Goal: Task Accomplishment & Management: Use online tool/utility

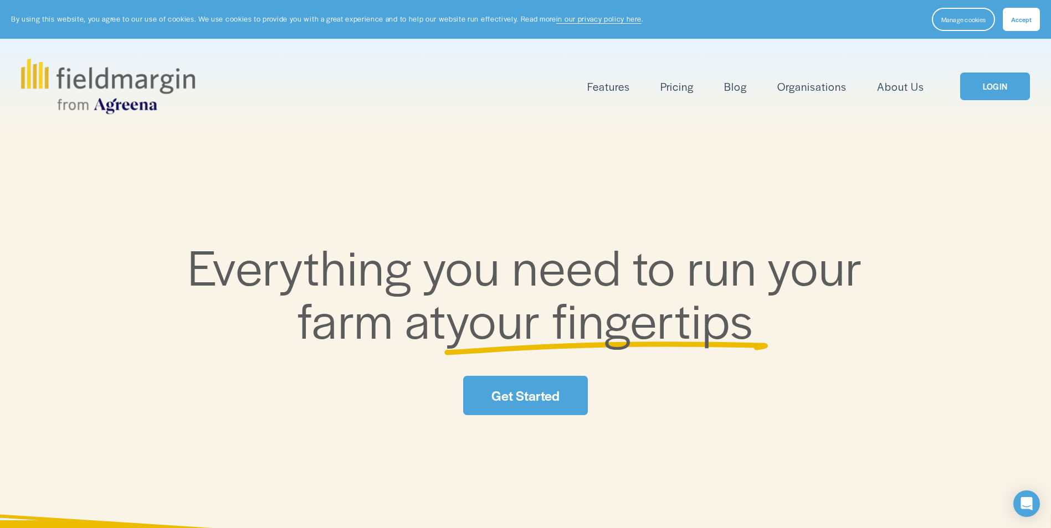
click at [996, 80] on link "LOGIN" at bounding box center [995, 87] width 70 height 28
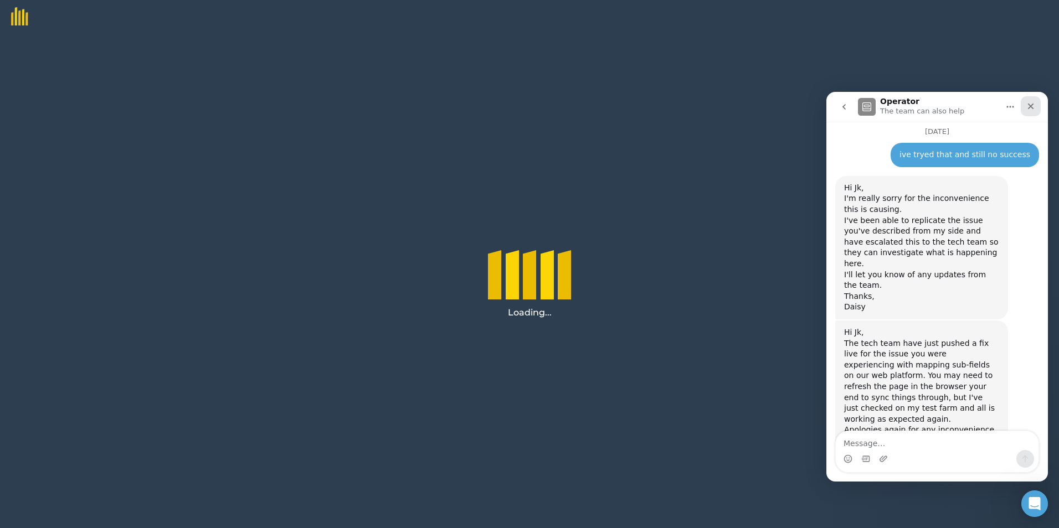
scroll to position [513, 0]
click at [1034, 109] on icon "Close" at bounding box center [1030, 106] width 9 height 9
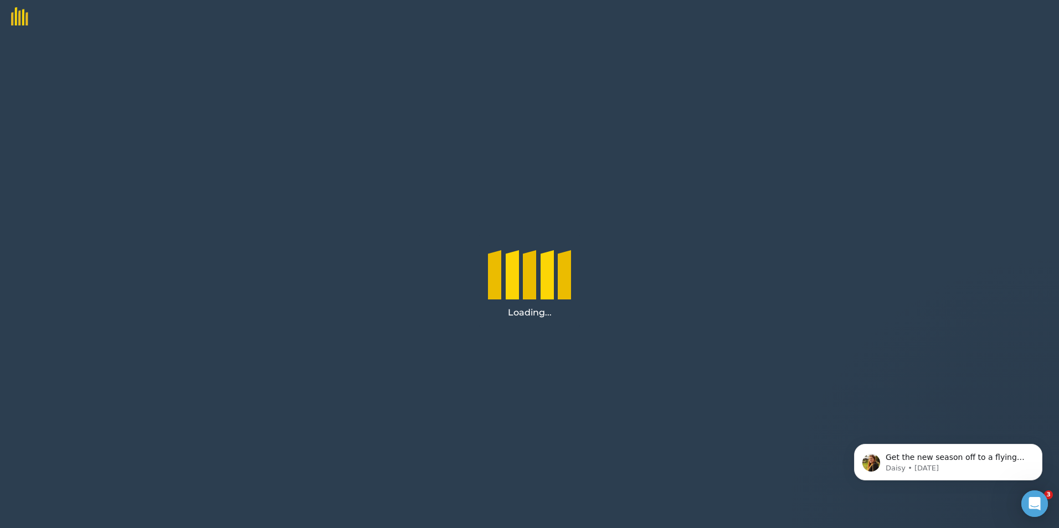
scroll to position [513, 0]
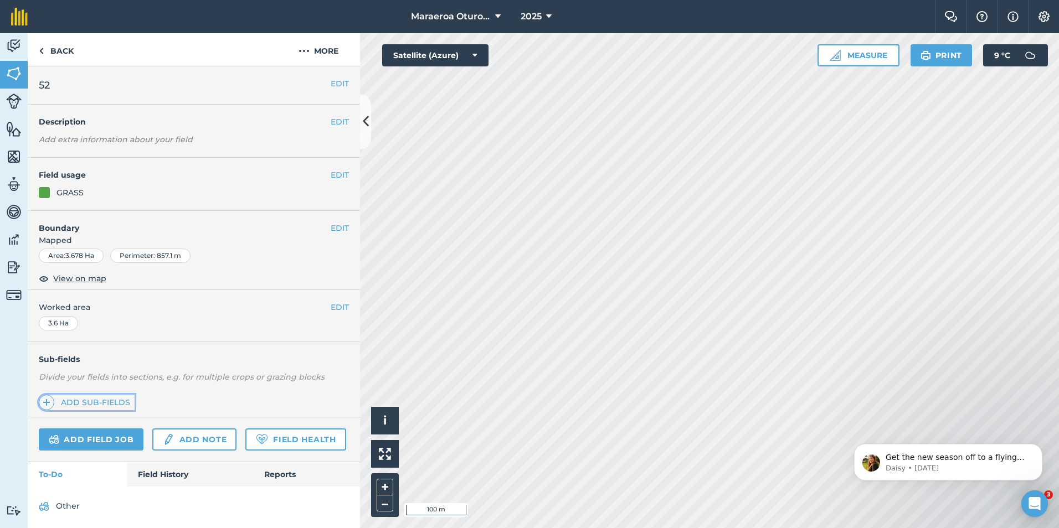
click at [75, 401] on link "Add sub-fields" at bounding box center [87, 403] width 96 height 16
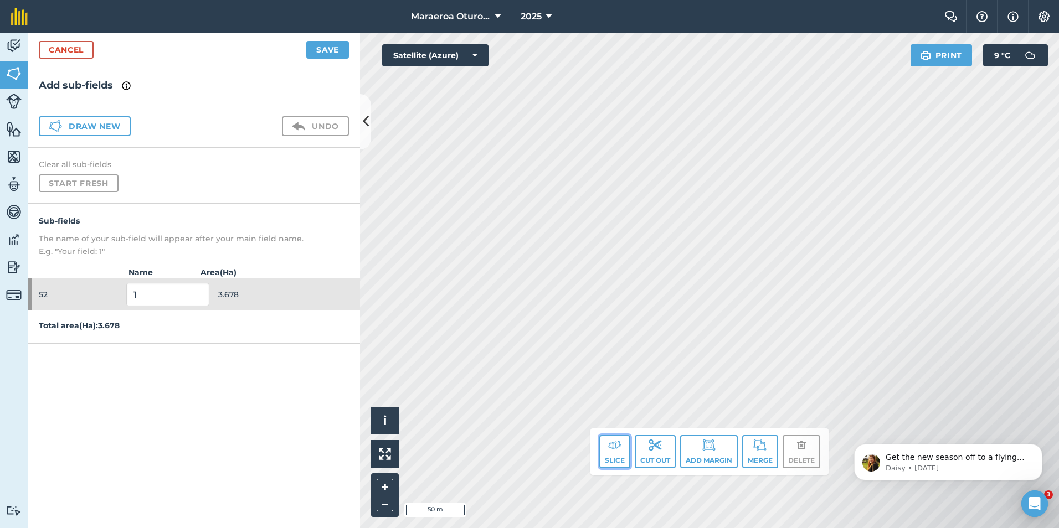
click at [614, 449] on img at bounding box center [614, 445] width 13 height 13
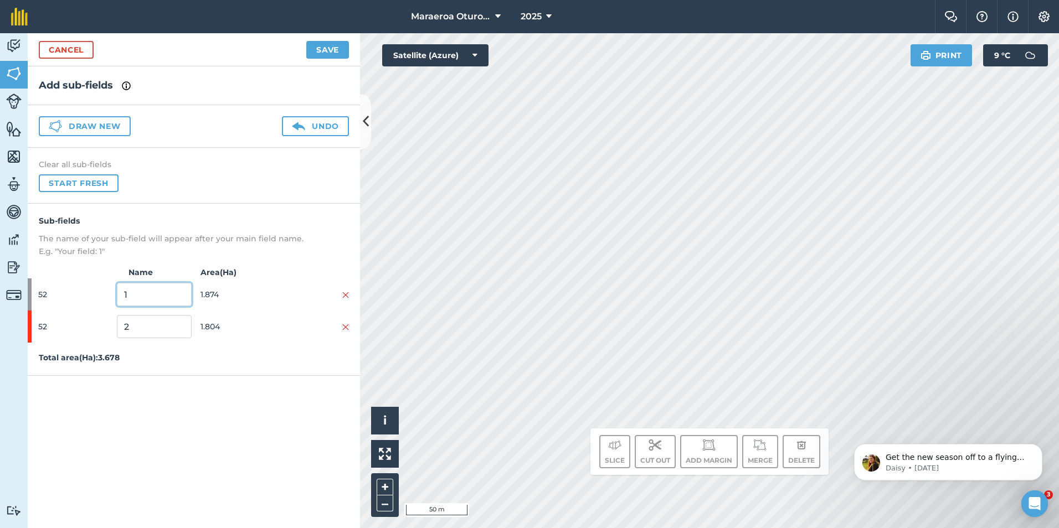
drag, startPoint x: 132, startPoint y: 295, endPoint x: 16, endPoint y: 273, distance: 118.9
click at [16, 273] on div "Activity Fields Livestock Features Maps Team Vehicles Data Reporting Billing Tu…" at bounding box center [529, 280] width 1059 height 495
type input "2"
drag, startPoint x: 131, startPoint y: 331, endPoint x: 75, endPoint y: 322, distance: 56.6
click at [69, 324] on div "52 2 1.804" at bounding box center [194, 327] width 332 height 32
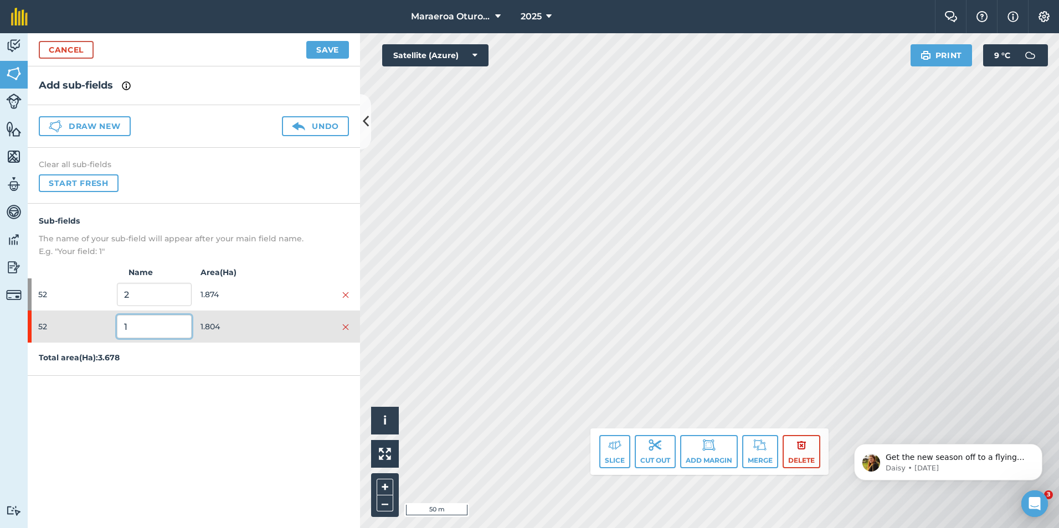
type input "1"
click at [243, 389] on div "Add sub-fields Draw new Undo Clear all sub-fields Start fresh Sub-fields The na…" at bounding box center [194, 297] width 332 height 462
drag, startPoint x: 298, startPoint y: 241, endPoint x: 307, endPoint y: 243, distance: 8.9
click at [298, 241] on p "The name of your sub-field will appear after your main field name." at bounding box center [194, 239] width 310 height 12
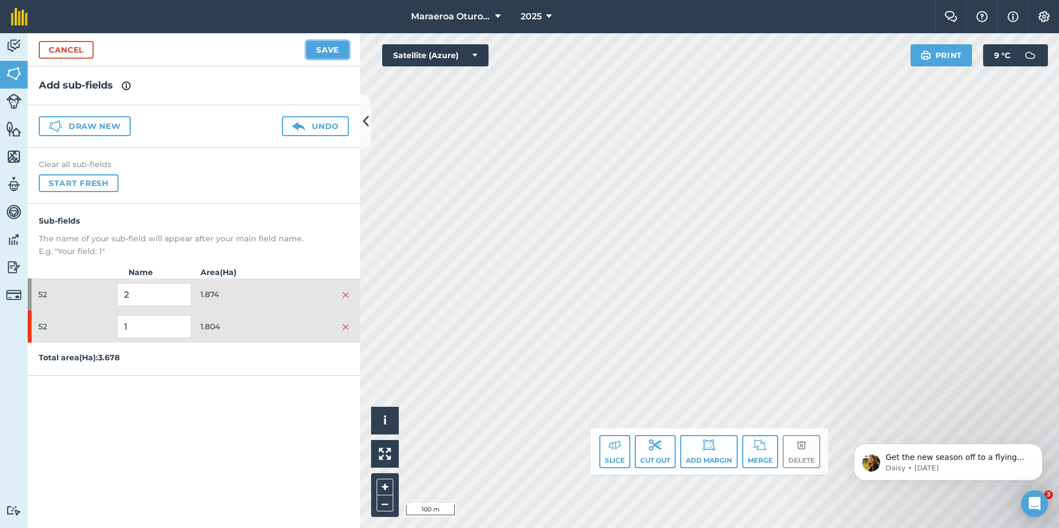
click at [335, 52] on button "Save" at bounding box center [327, 50] width 43 height 18
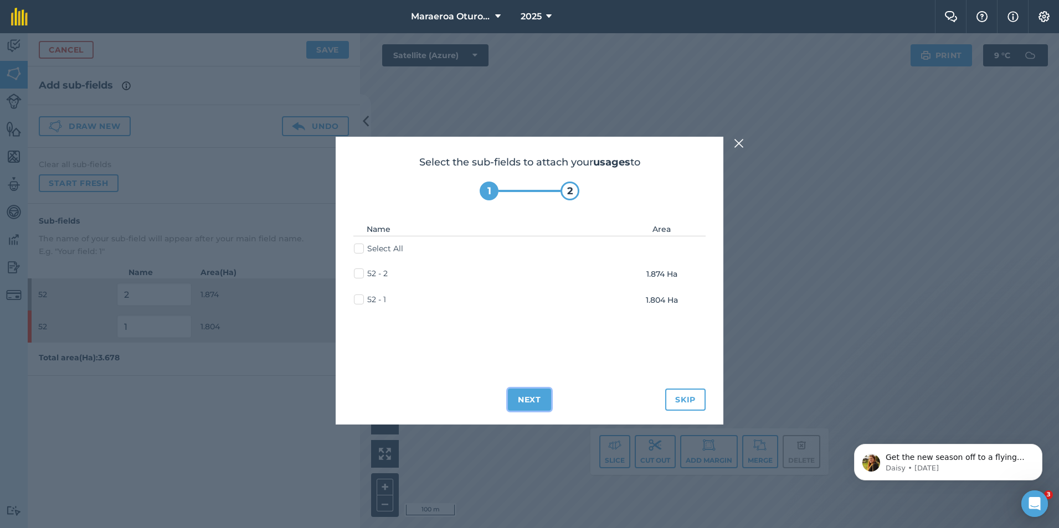
click at [537, 402] on button "Next" at bounding box center [529, 400] width 43 height 22
click at [546, 400] on button "Save" at bounding box center [556, 400] width 43 height 22
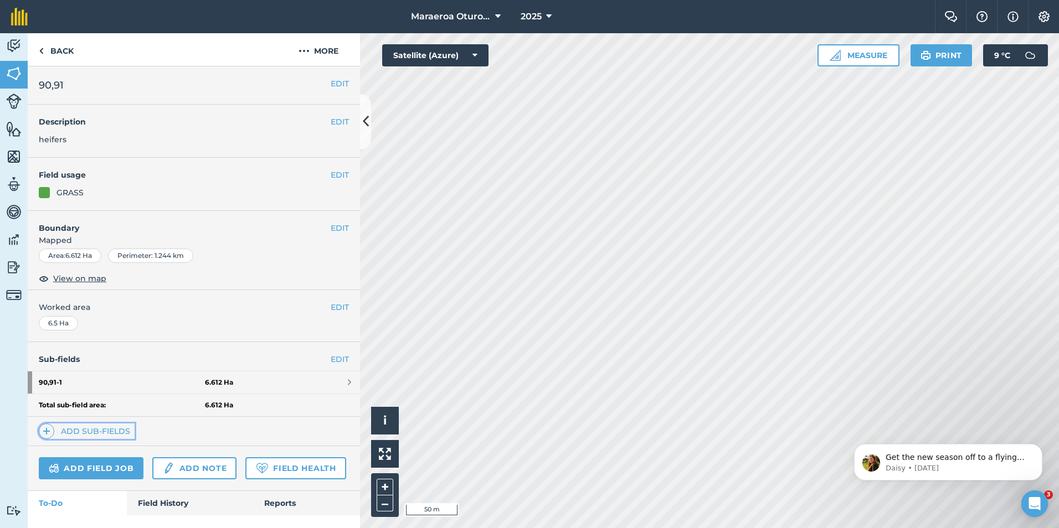
click at [86, 431] on link "Add sub-fields" at bounding box center [87, 432] width 96 height 16
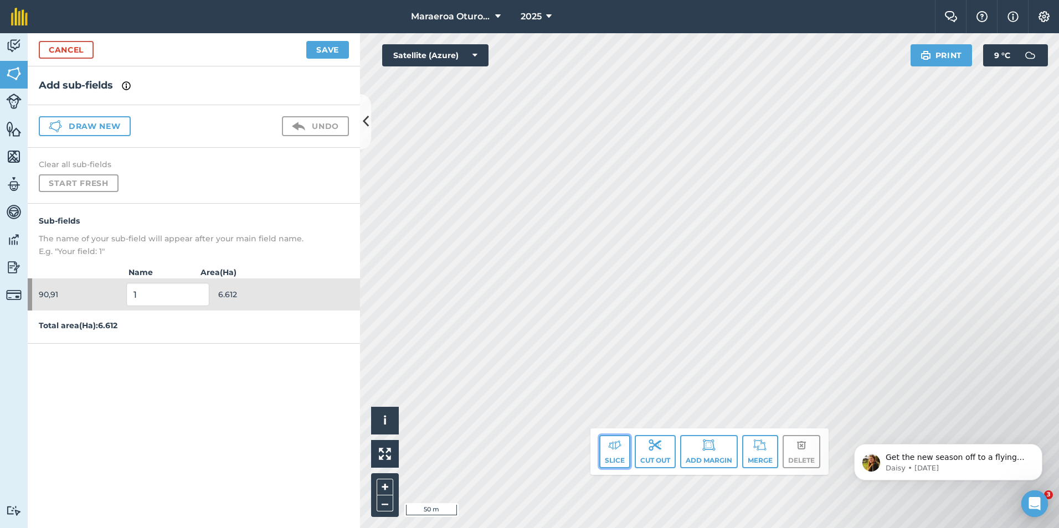
click at [605, 449] on button "Slice" at bounding box center [614, 451] width 31 height 33
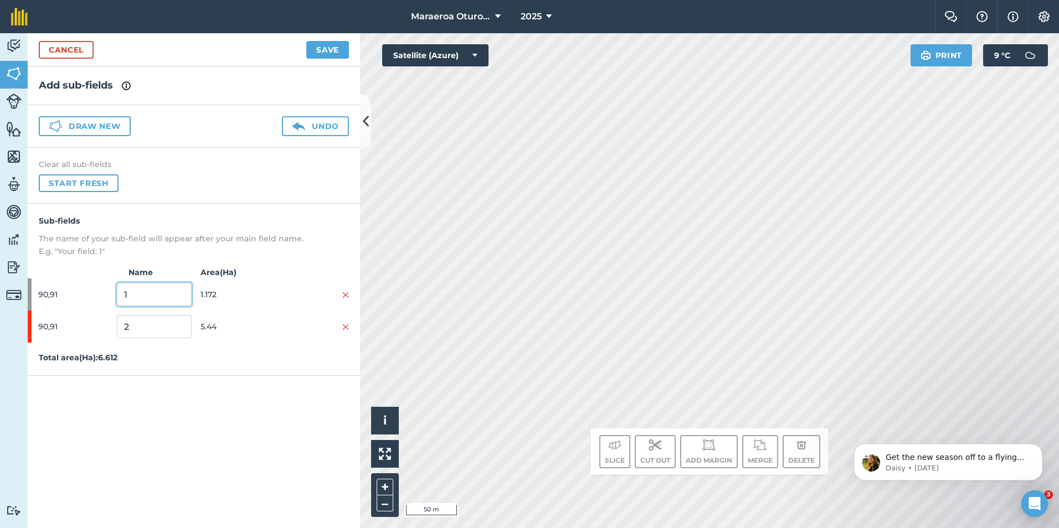
drag, startPoint x: 145, startPoint y: 291, endPoint x: 72, endPoint y: 289, distance: 73.2
click at [72, 289] on div "90,91 1 1.172" at bounding box center [194, 295] width 332 height 32
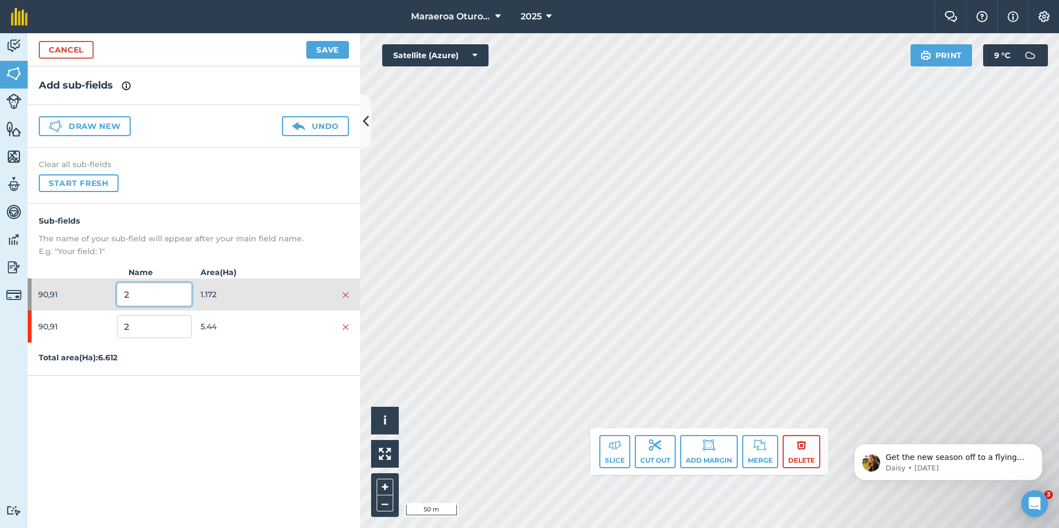
type input "2"
drag, startPoint x: 142, startPoint y: 329, endPoint x: 57, endPoint y: 336, distance: 84.9
click at [58, 336] on div "90,91 2 5.44" at bounding box center [194, 327] width 332 height 32
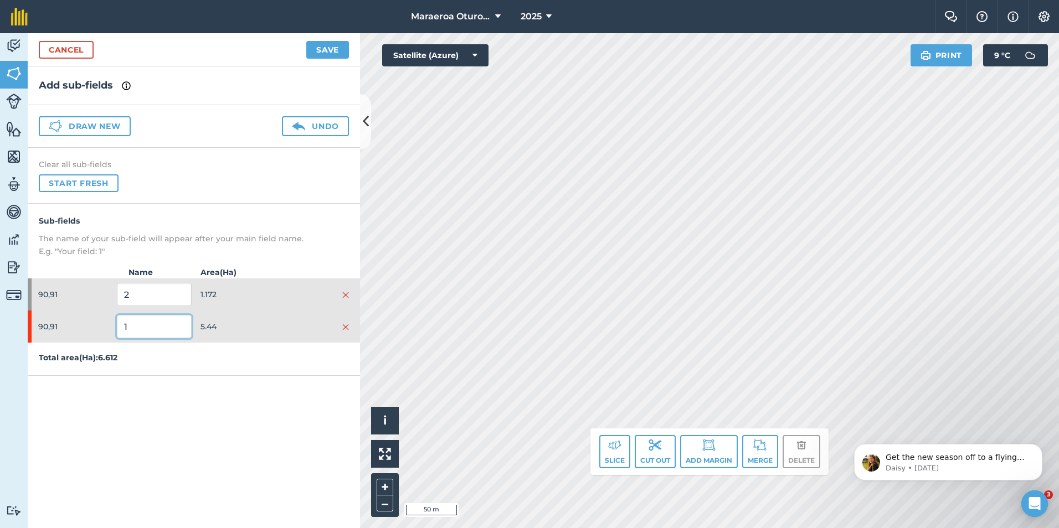
type input "1"
click at [173, 406] on div "Add sub-fields Draw new Undo Clear all sub-fields Start fresh Sub-fields The na…" at bounding box center [194, 297] width 332 height 462
click at [323, 47] on button "Save" at bounding box center [327, 50] width 43 height 18
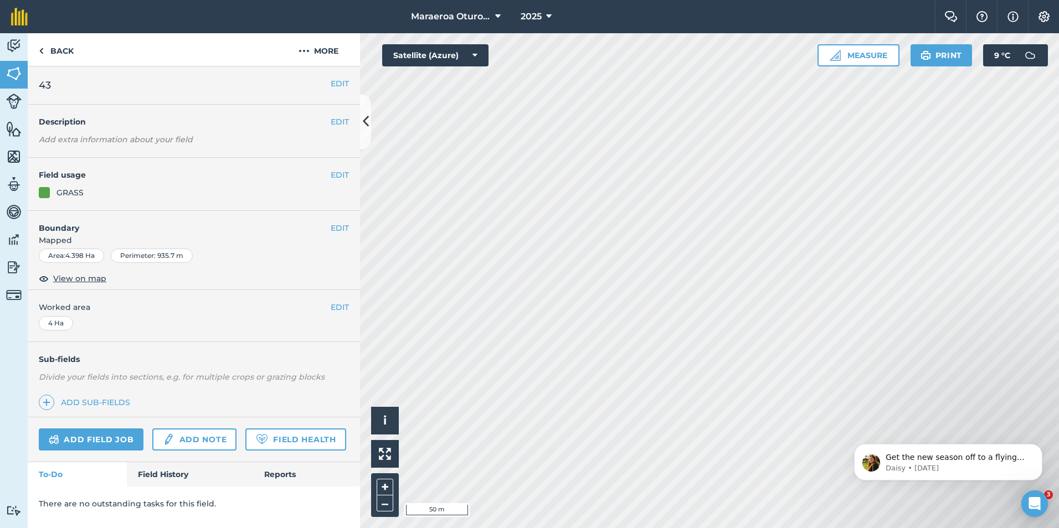
drag, startPoint x: 851, startPoint y: 438, endPoint x: 591, endPoint y: 317, distance: 287.1
click html "Get the new season off to a flying start with 20% off all new subscriptions for…"
click at [107, 400] on link "Add sub-fields" at bounding box center [87, 403] width 96 height 16
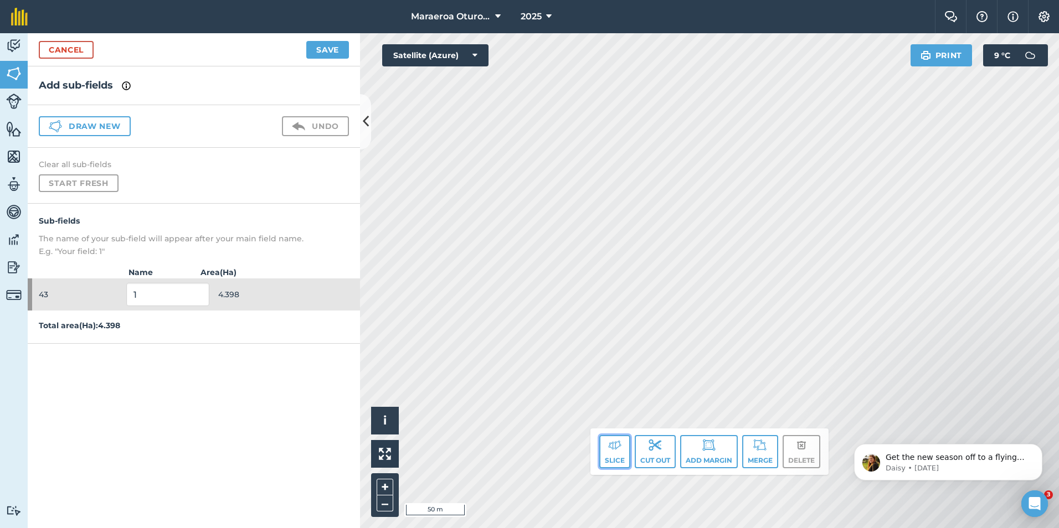
click at [611, 455] on button "Slice" at bounding box center [614, 451] width 31 height 33
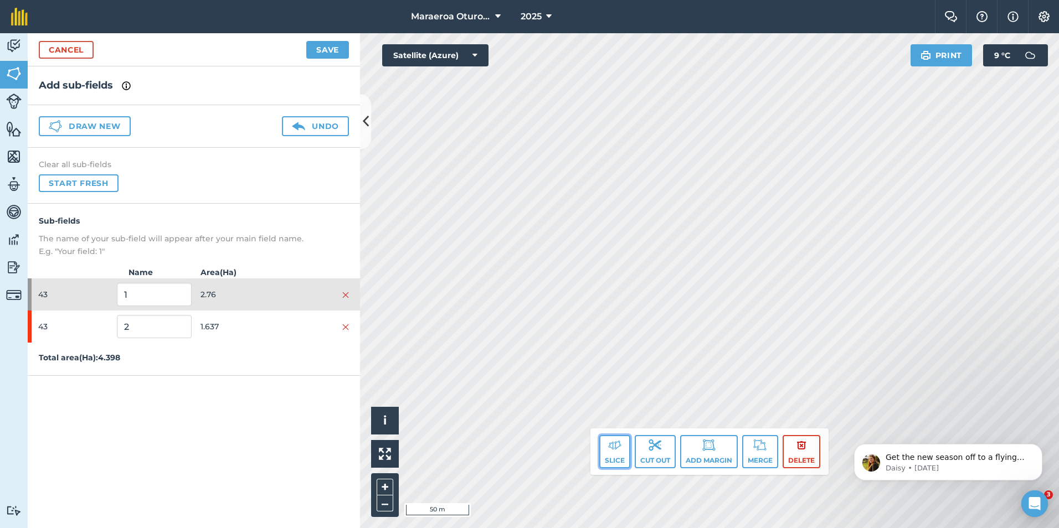
click at [612, 446] on img at bounding box center [614, 445] width 13 height 13
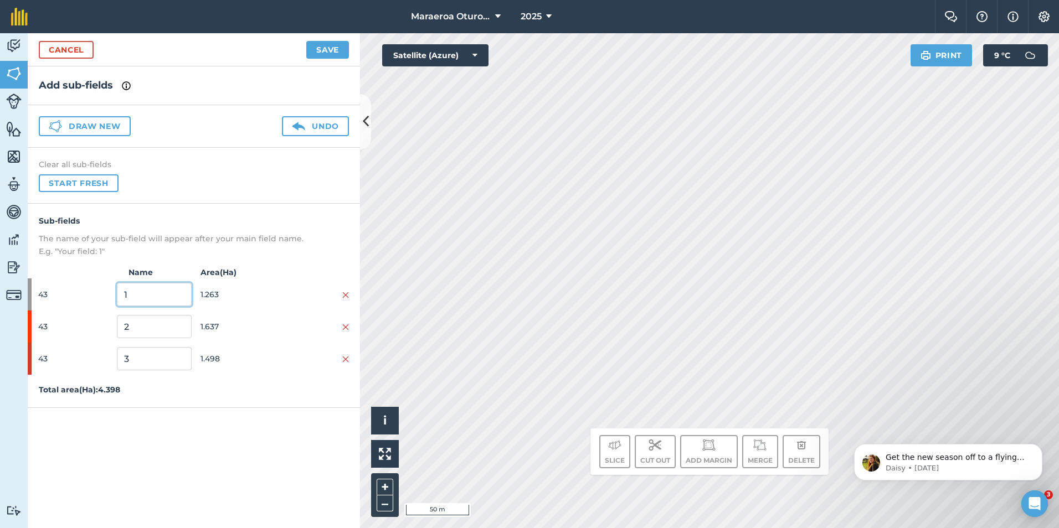
drag, startPoint x: 140, startPoint y: 289, endPoint x: 68, endPoint y: 279, distance: 72.7
click at [68, 280] on div "43 1 1.263" at bounding box center [194, 295] width 332 height 32
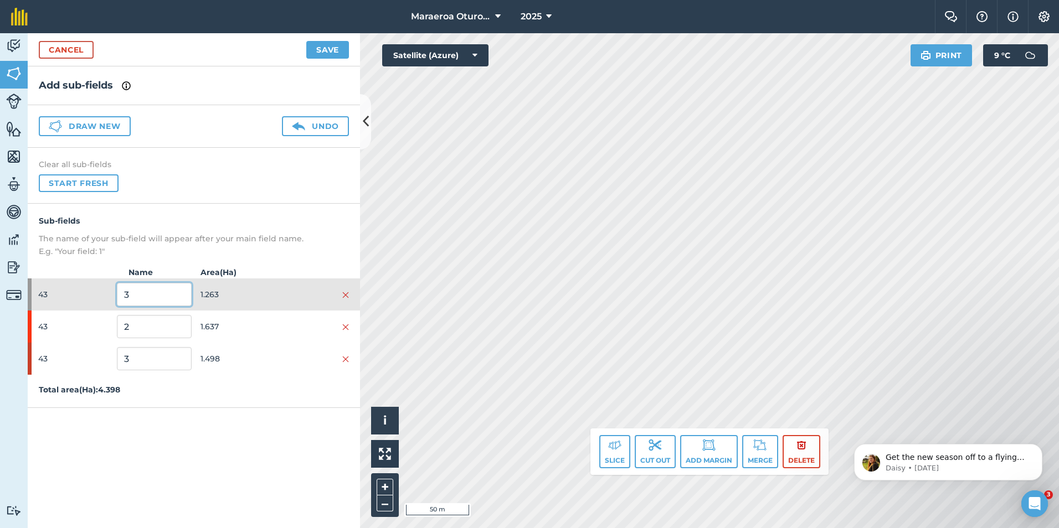
type input "3"
click at [84, 327] on div "43 2 1.637" at bounding box center [194, 327] width 332 height 32
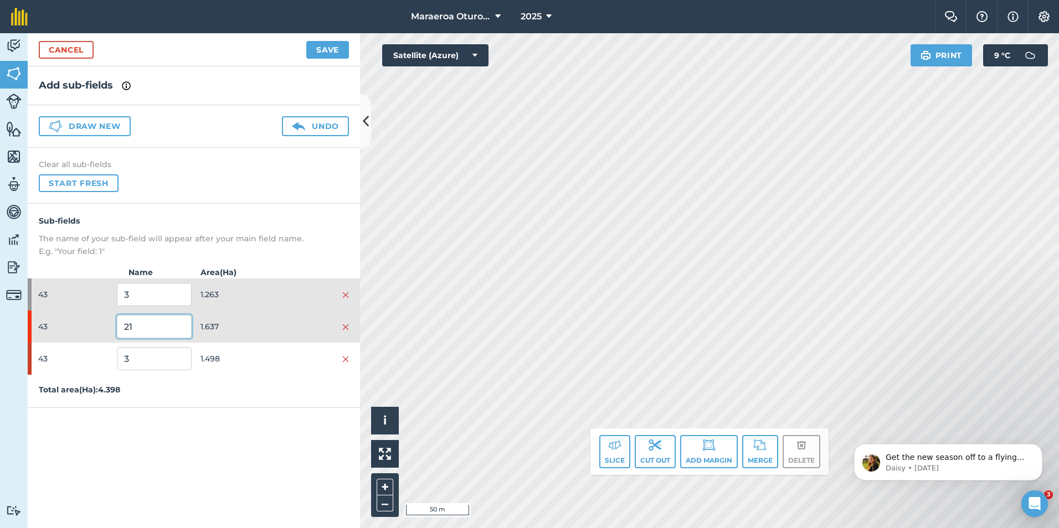
drag, startPoint x: 144, startPoint y: 328, endPoint x: 40, endPoint y: 320, distance: 104.4
click at [40, 320] on div "43 21 1.637" at bounding box center [194, 327] width 332 height 32
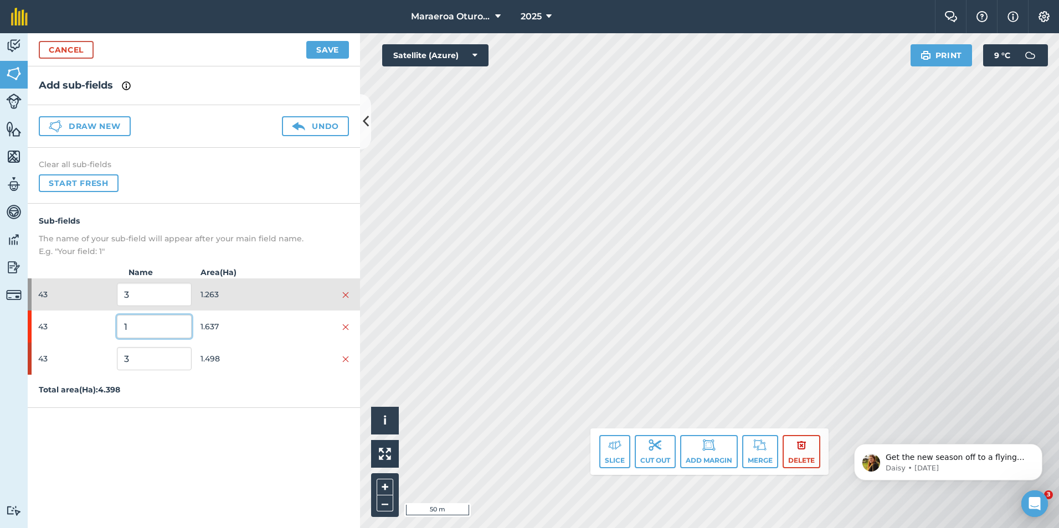
type input "1"
drag, startPoint x: 138, startPoint y: 352, endPoint x: 58, endPoint y: 344, distance: 81.3
click at [58, 346] on div "43 3 1.498" at bounding box center [194, 359] width 332 height 32
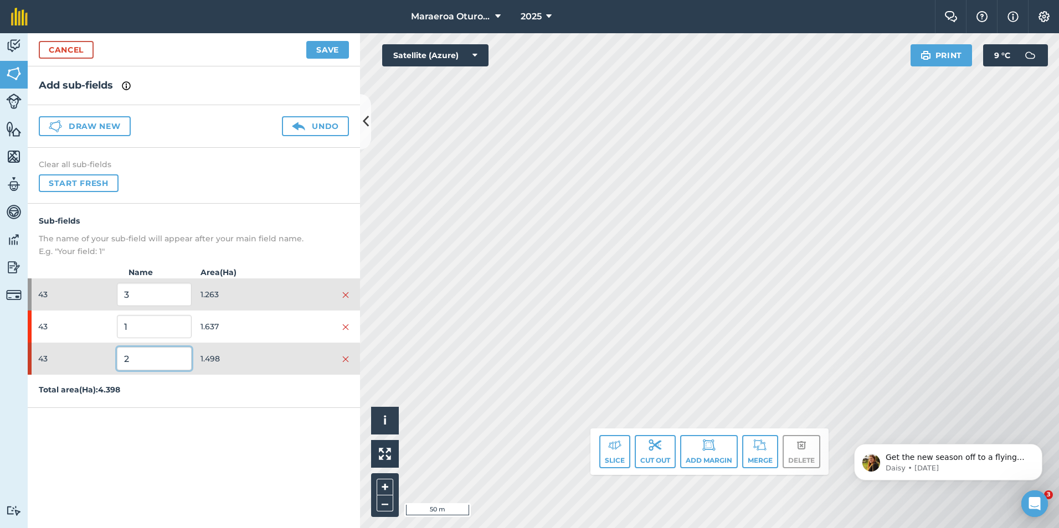
type input "2"
click at [173, 452] on div "Add sub-fields Draw new Undo Clear all sub-fields Start fresh Sub-fields The na…" at bounding box center [194, 297] width 332 height 462
click at [325, 51] on button "Save" at bounding box center [327, 50] width 43 height 18
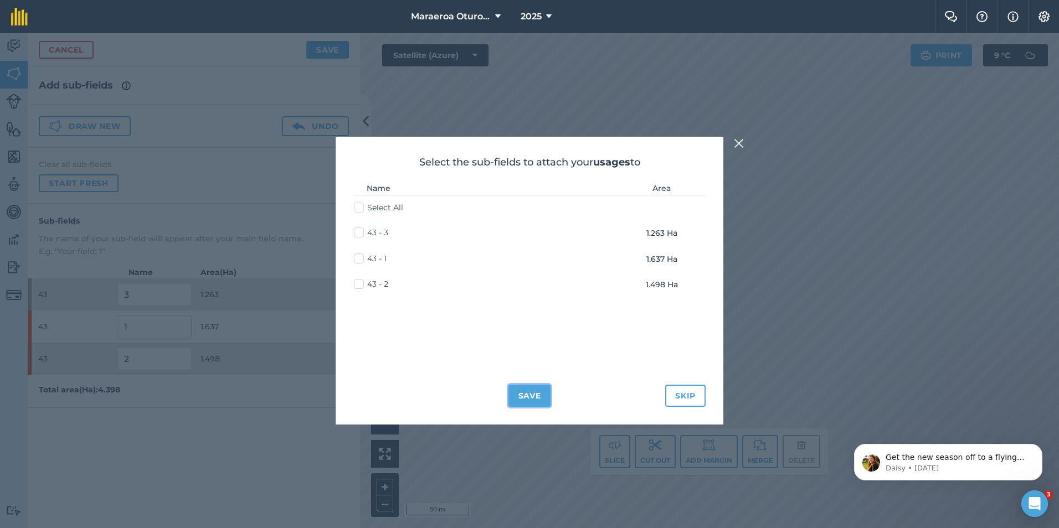
click at [536, 395] on button "Save" at bounding box center [529, 396] width 43 height 22
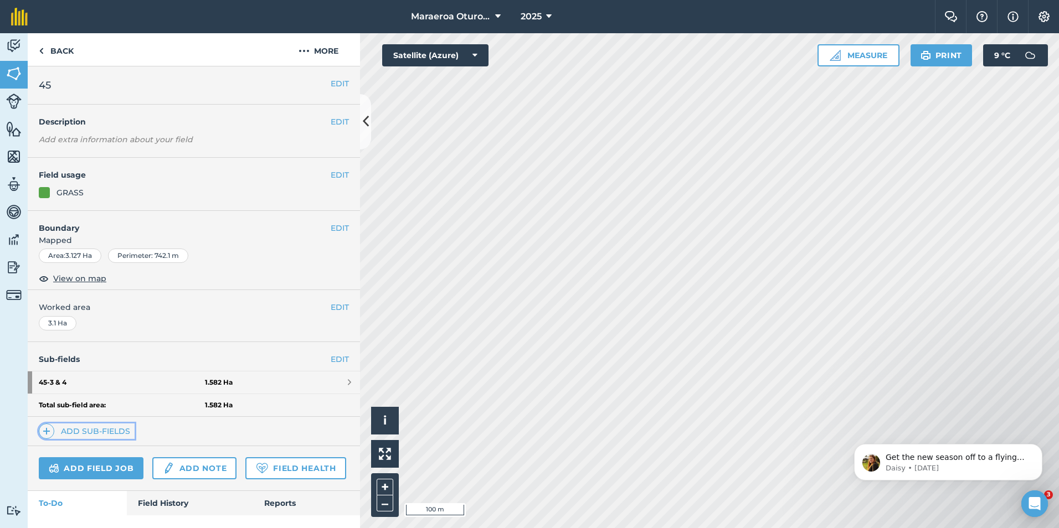
click at [93, 429] on link "Add sub-fields" at bounding box center [87, 432] width 96 height 16
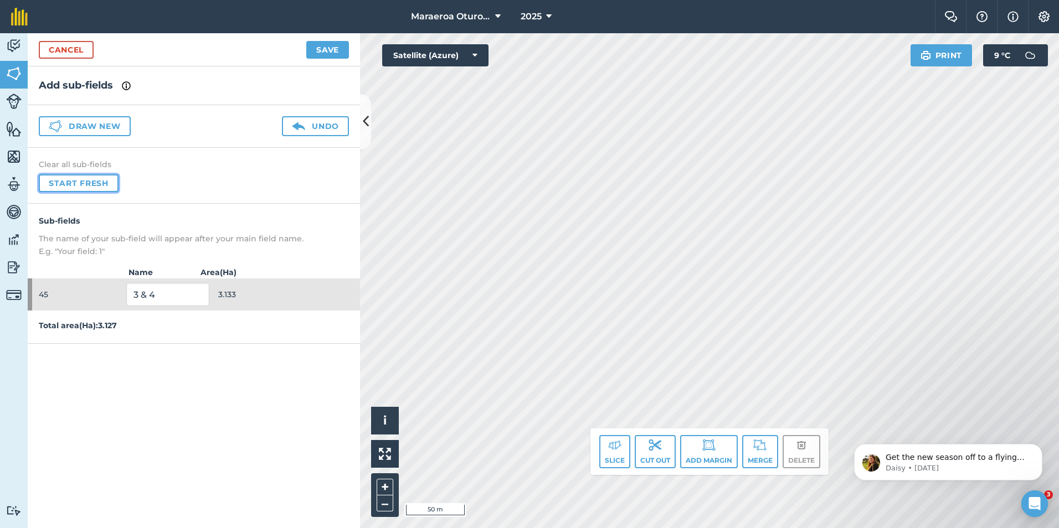
click at [73, 182] on button "Start fresh" at bounding box center [79, 183] width 80 height 18
click at [327, 46] on button "Save" at bounding box center [327, 50] width 43 height 18
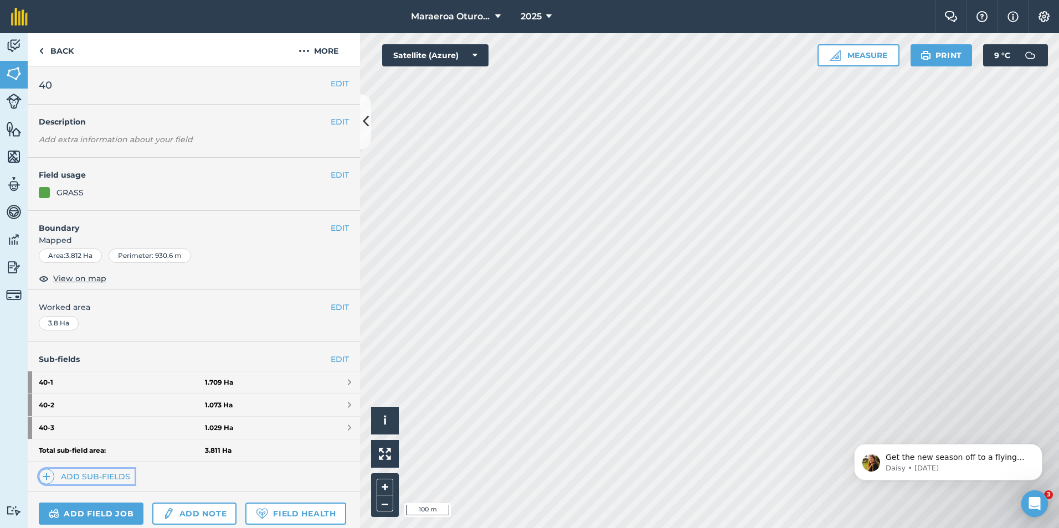
click at [103, 473] on link "Add sub-fields" at bounding box center [87, 477] width 96 height 16
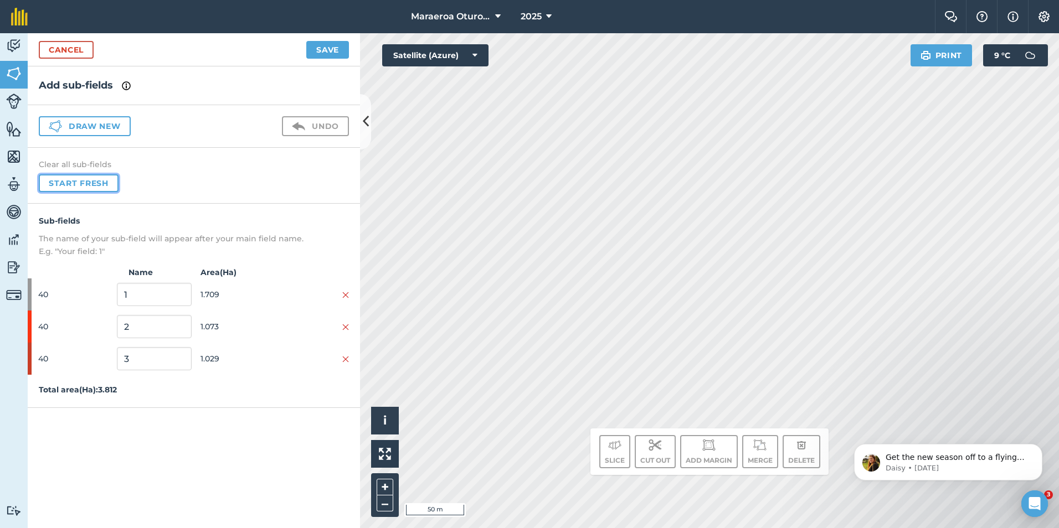
click at [74, 178] on button "Start fresh" at bounding box center [79, 183] width 80 height 18
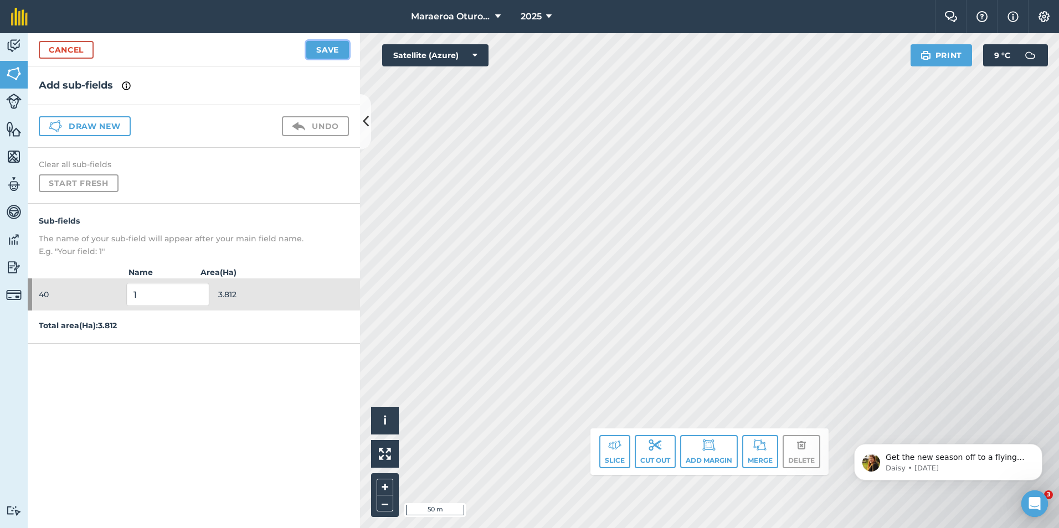
click at [325, 43] on button "Save" at bounding box center [327, 50] width 43 height 18
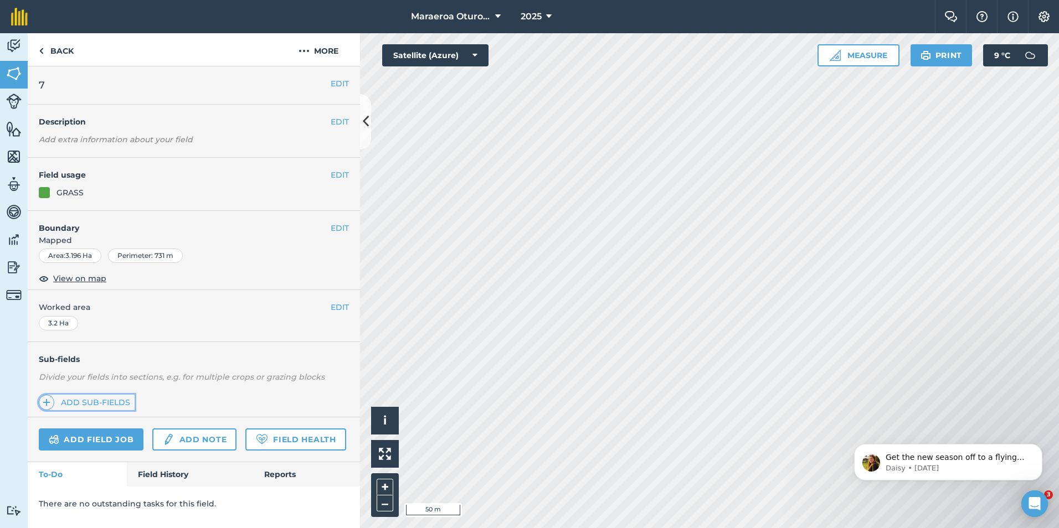
click at [107, 404] on link "Add sub-fields" at bounding box center [87, 403] width 96 height 16
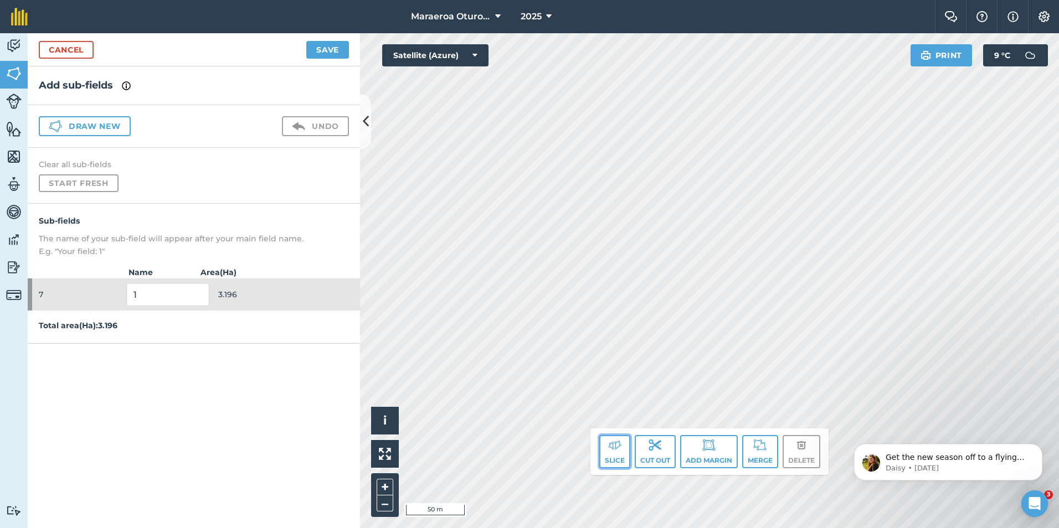
click at [605, 452] on button "Slice" at bounding box center [614, 451] width 31 height 33
click at [614, 442] on img at bounding box center [614, 445] width 13 height 13
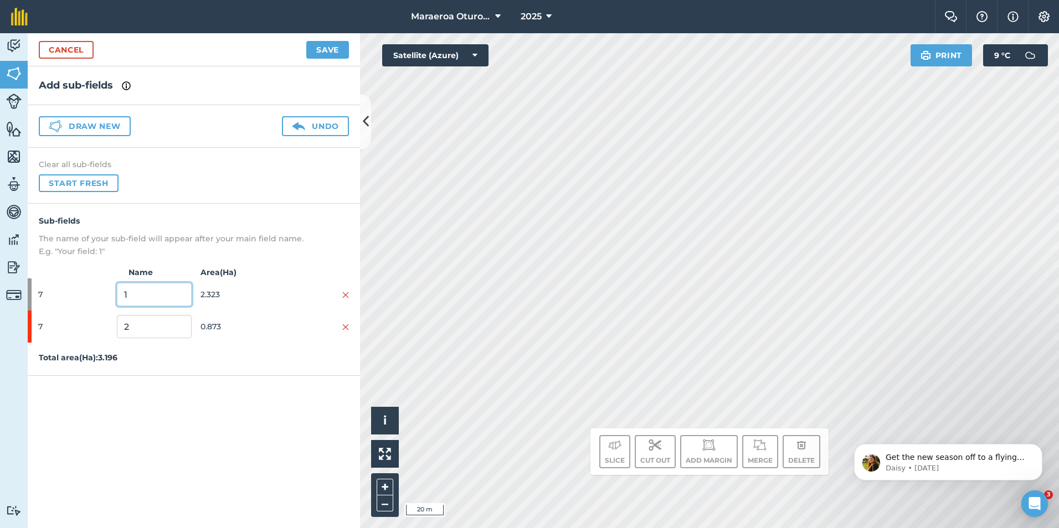
drag, startPoint x: 93, startPoint y: 289, endPoint x: 30, endPoint y: 285, distance: 62.7
click at [43, 287] on div "7 1 2.323" at bounding box center [194, 295] width 332 height 32
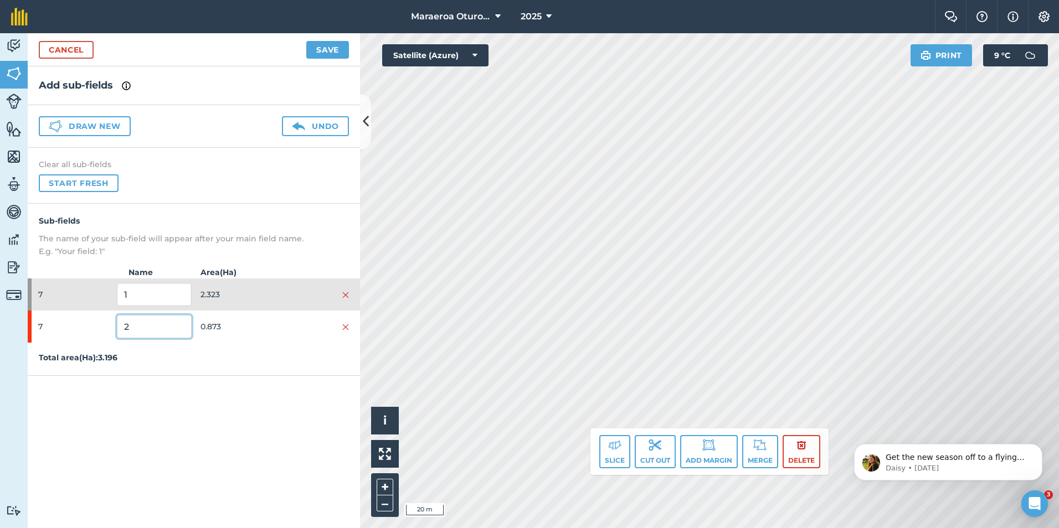
drag, startPoint x: 119, startPoint y: 327, endPoint x: 42, endPoint y: 317, distance: 77.6
click at [49, 318] on div "7 2 0.873" at bounding box center [194, 327] width 332 height 32
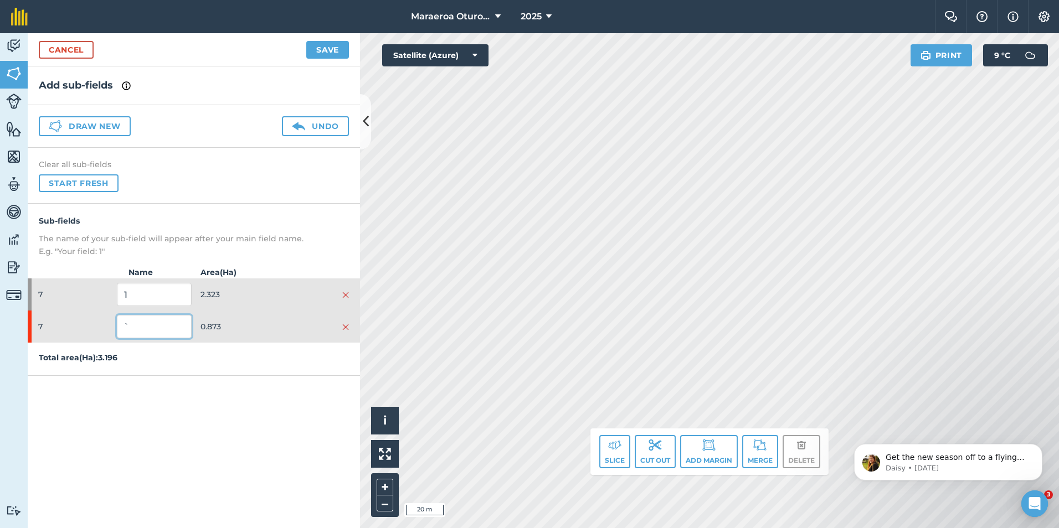
drag, startPoint x: 139, startPoint y: 328, endPoint x: 50, endPoint y: 327, distance: 89.2
click at [54, 328] on div "7 ` 0.873" at bounding box center [194, 327] width 332 height 32
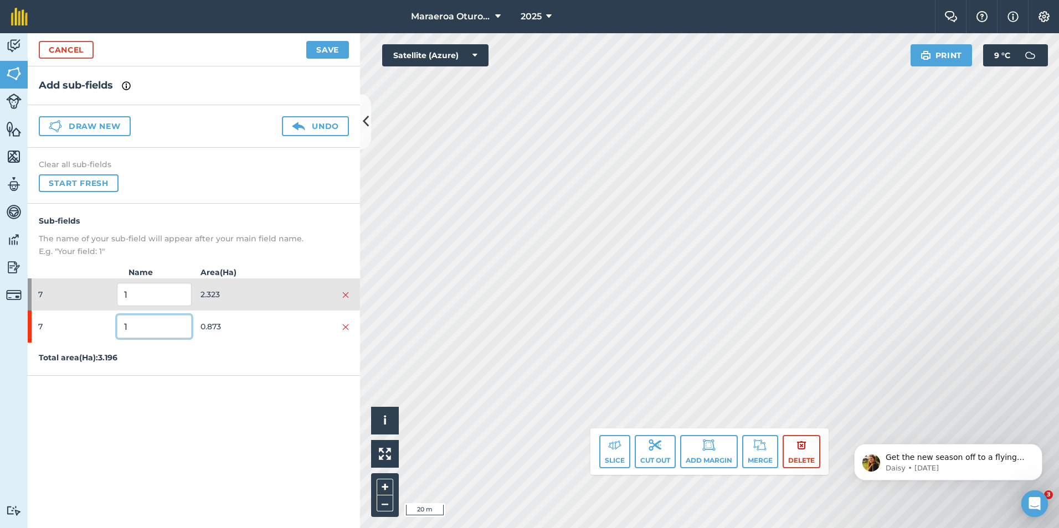
type input "1"
drag, startPoint x: 125, startPoint y: 295, endPoint x: 95, endPoint y: 292, distance: 30.6
click at [96, 292] on div "7 1 2.323" at bounding box center [194, 295] width 332 height 32
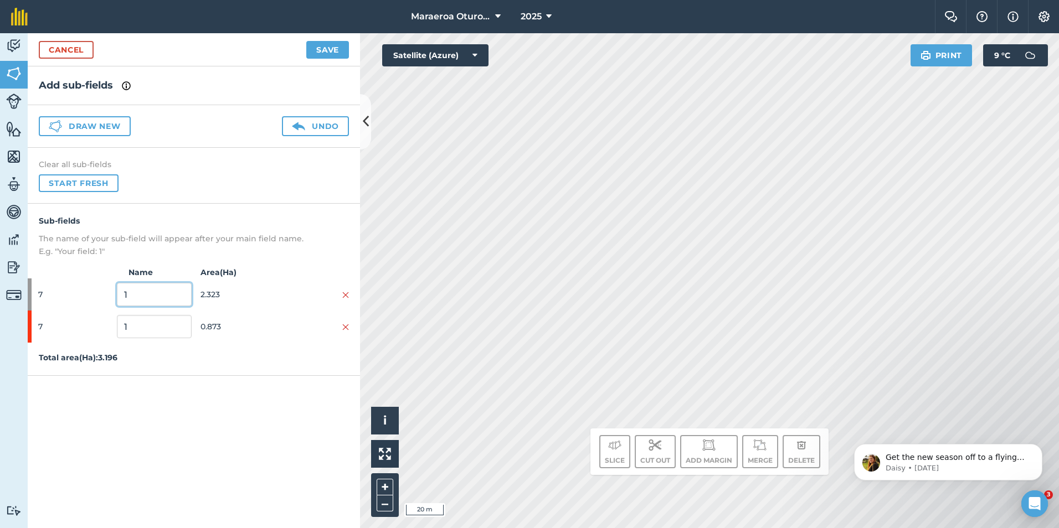
drag, startPoint x: 142, startPoint y: 292, endPoint x: 97, endPoint y: 288, distance: 44.5
click at [97, 288] on div "7 1 2.323" at bounding box center [194, 295] width 332 height 32
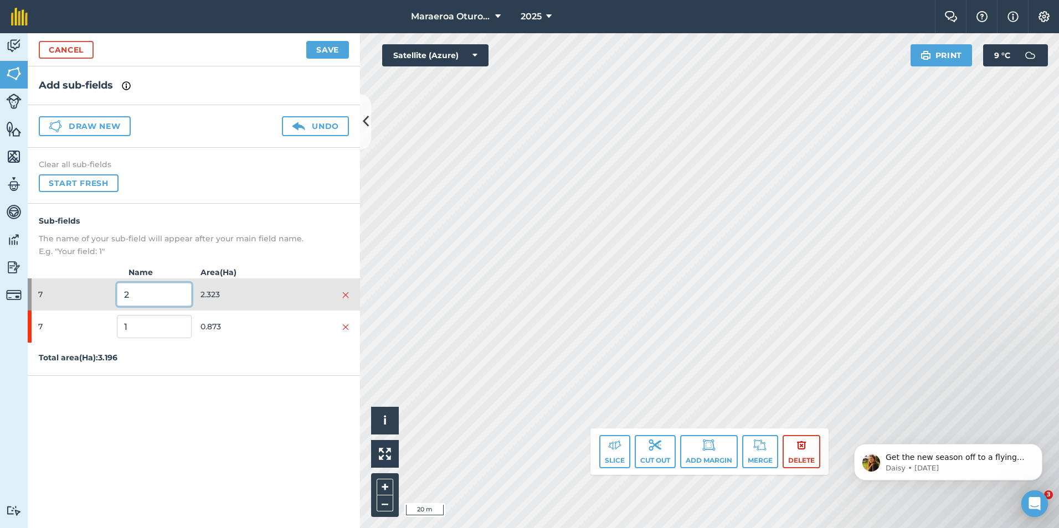
type input "2"
drag, startPoint x: 239, startPoint y: 384, endPoint x: 248, endPoint y: 371, distance: 15.5
click at [240, 383] on div "Add sub-fields Draw new Undo Clear all sub-fields Start fresh Sub-fields The na…" at bounding box center [194, 297] width 332 height 462
click at [72, 188] on button "Start fresh" at bounding box center [79, 183] width 80 height 18
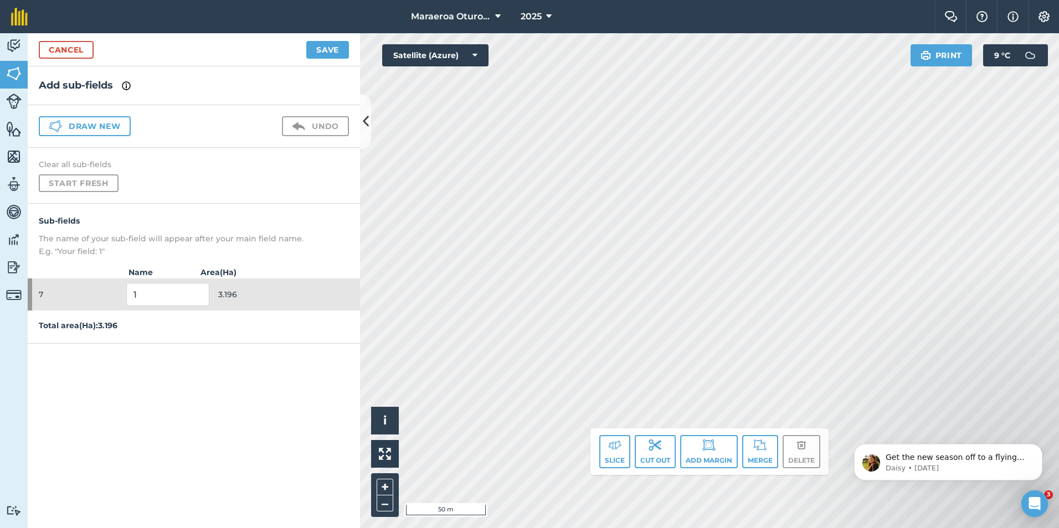
drag, startPoint x: 69, startPoint y: 36, endPoint x: 67, endPoint y: 45, distance: 9.1
click at [69, 36] on div "Cancel Save" at bounding box center [194, 49] width 332 height 33
click at [65, 55] on link "Cancel" at bounding box center [66, 50] width 55 height 18
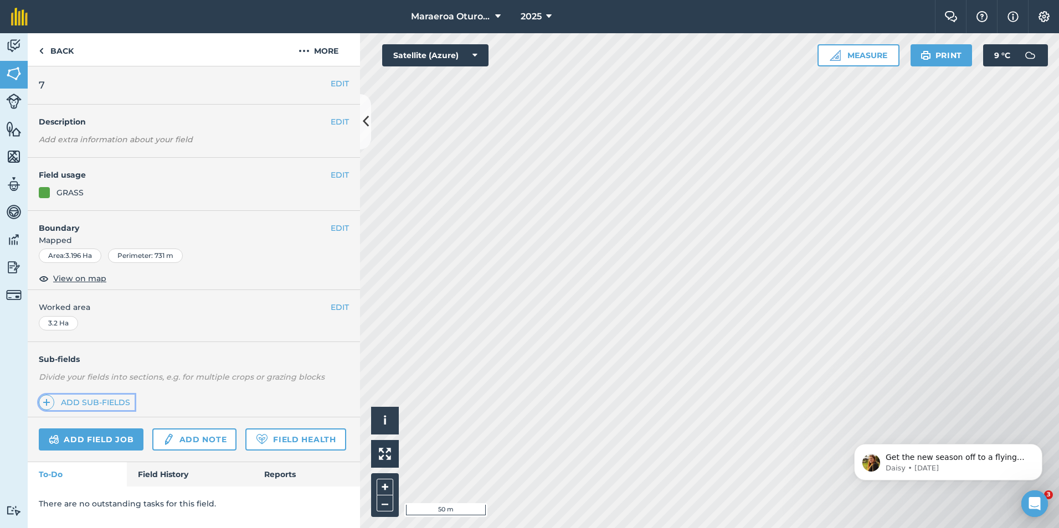
click at [105, 404] on link "Add sub-fields" at bounding box center [87, 403] width 96 height 16
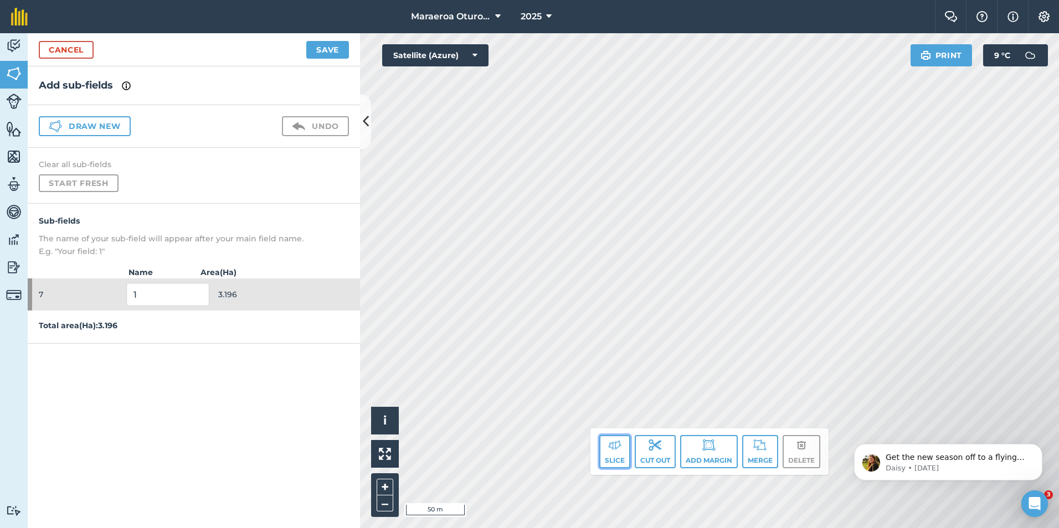
click at [618, 453] on button "Slice" at bounding box center [614, 451] width 31 height 33
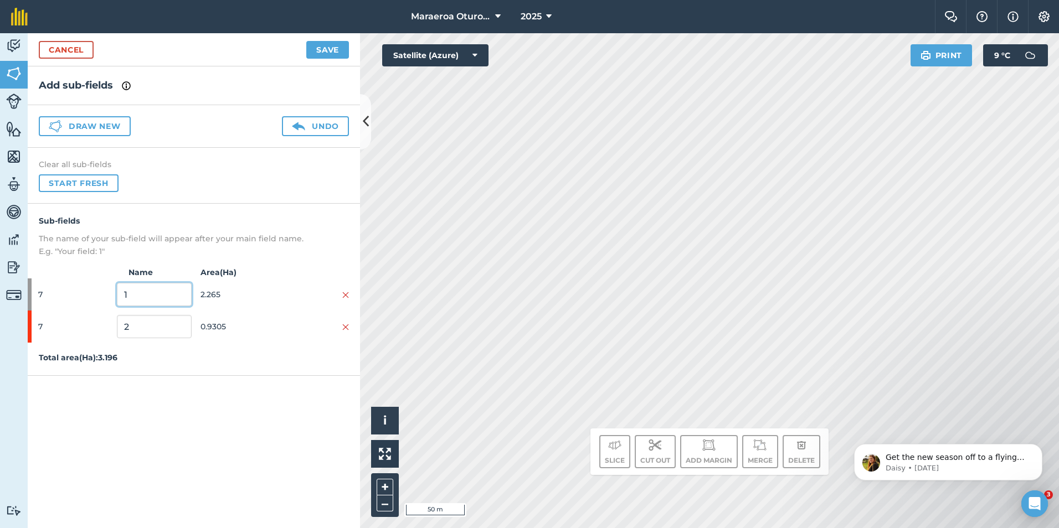
drag, startPoint x: 160, startPoint y: 296, endPoint x: 53, endPoint y: 294, distance: 107.5
click at [53, 294] on div "7 1 2.265" at bounding box center [194, 295] width 332 height 32
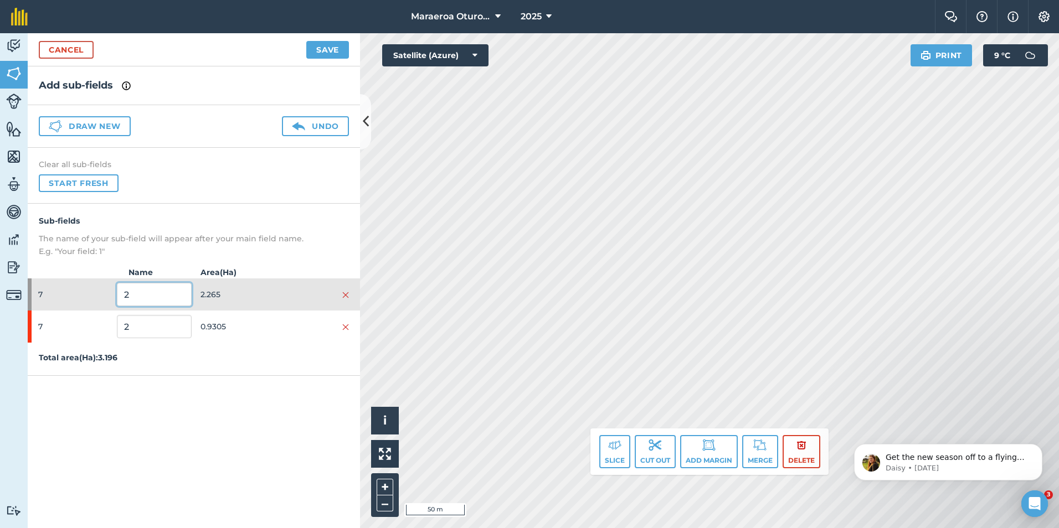
type input "2"
drag, startPoint x: 125, startPoint y: 318, endPoint x: 110, endPoint y: 321, distance: 15.2
click at [110, 321] on div "7 2 0.9305" at bounding box center [194, 327] width 332 height 32
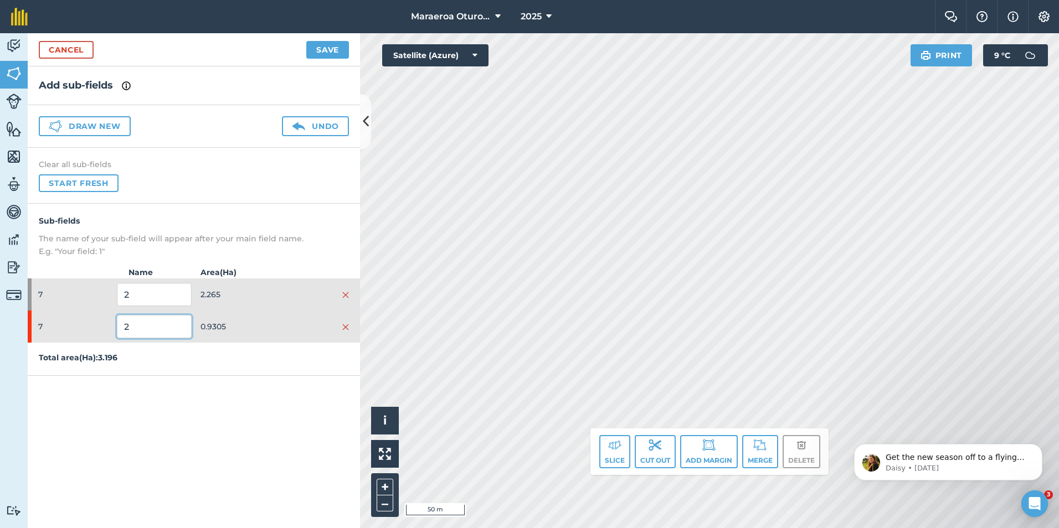
drag, startPoint x: 137, startPoint y: 321, endPoint x: 80, endPoint y: 320, distance: 57.0
click at [80, 320] on div "7 2 0.9305" at bounding box center [194, 327] width 332 height 32
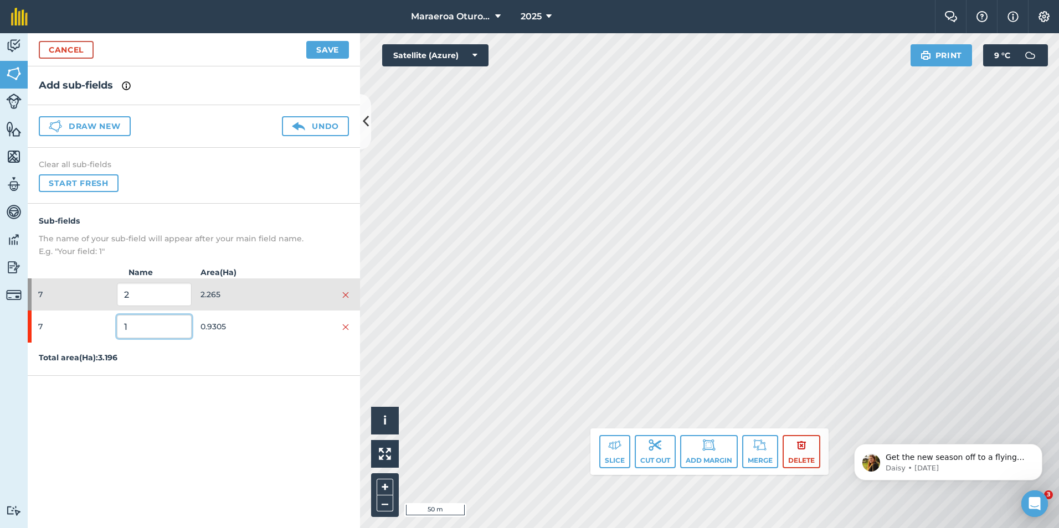
type input "1"
click at [310, 48] on button "Save" at bounding box center [327, 50] width 43 height 18
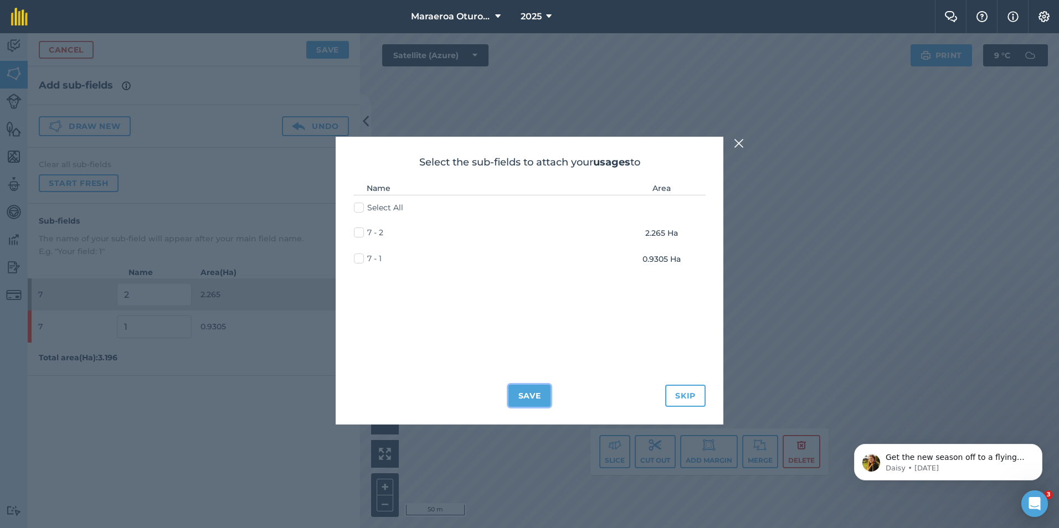
click at [539, 395] on button "Save" at bounding box center [529, 396] width 43 height 22
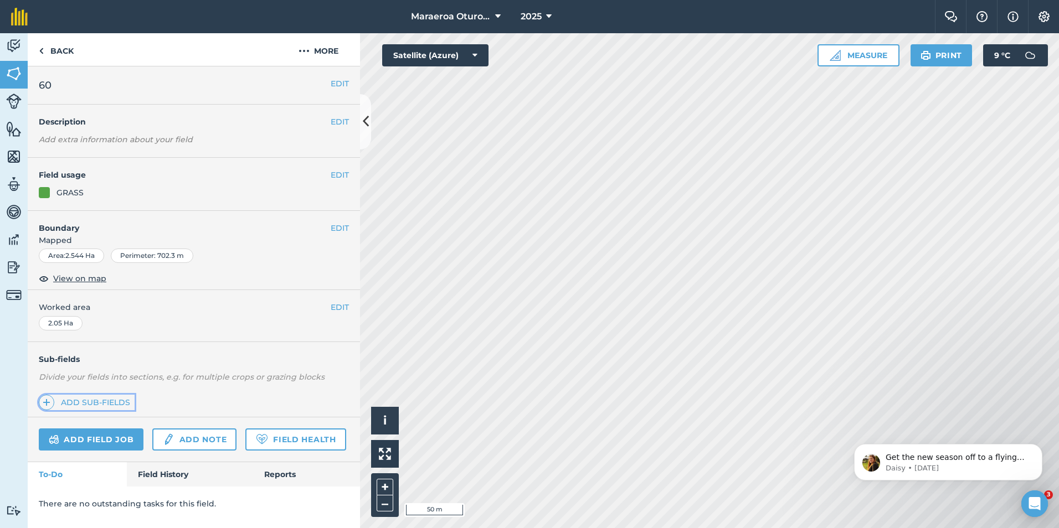
click at [109, 401] on link "Add sub-fields" at bounding box center [87, 403] width 96 height 16
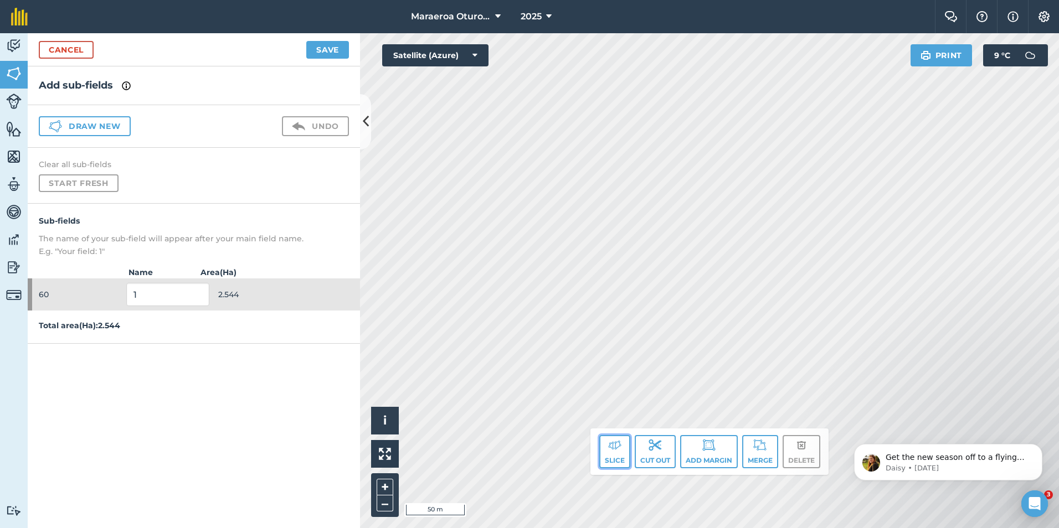
click at [605, 450] on button "Slice" at bounding box center [614, 451] width 31 height 33
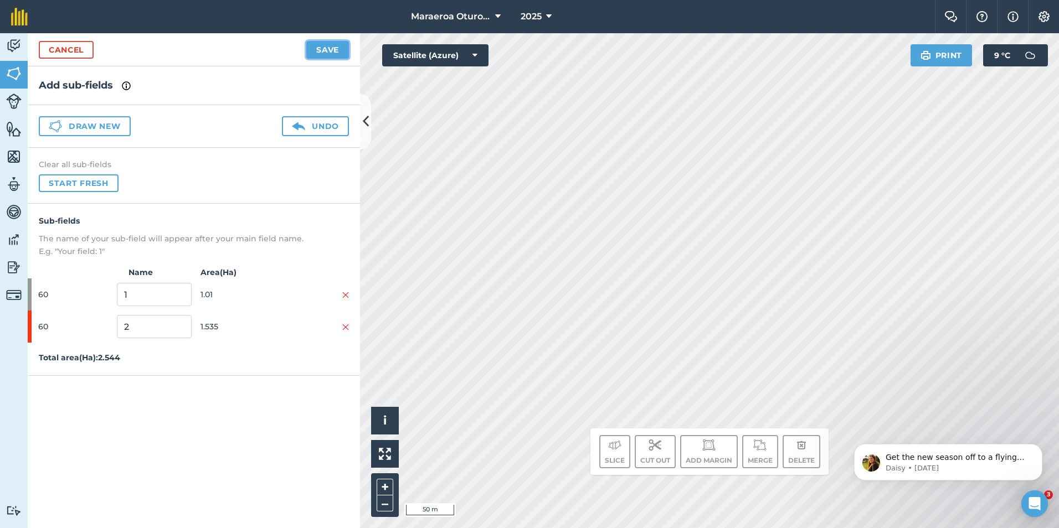
click at [333, 52] on button "Save" at bounding box center [327, 50] width 43 height 18
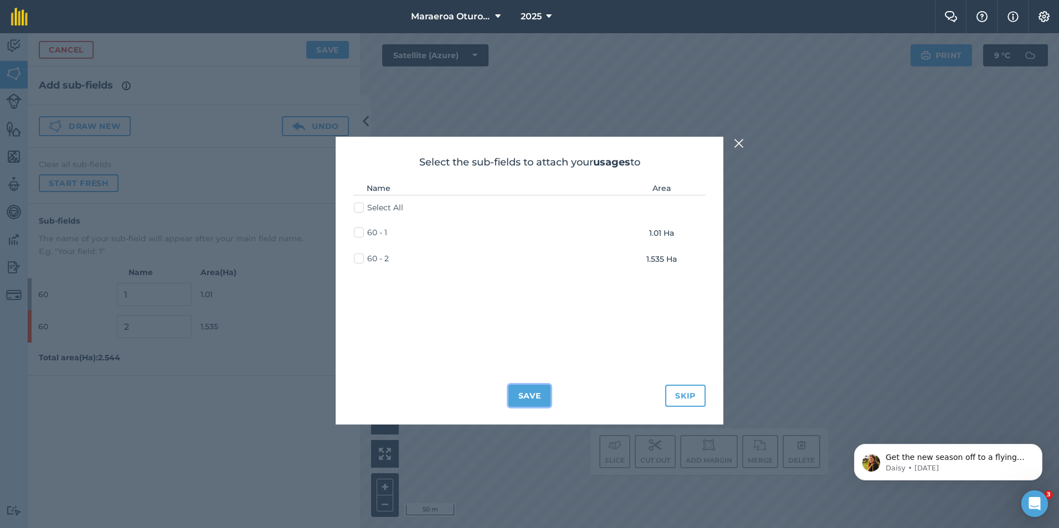
click at [513, 398] on button "Save" at bounding box center [529, 396] width 43 height 22
